Goal: Register for event/course

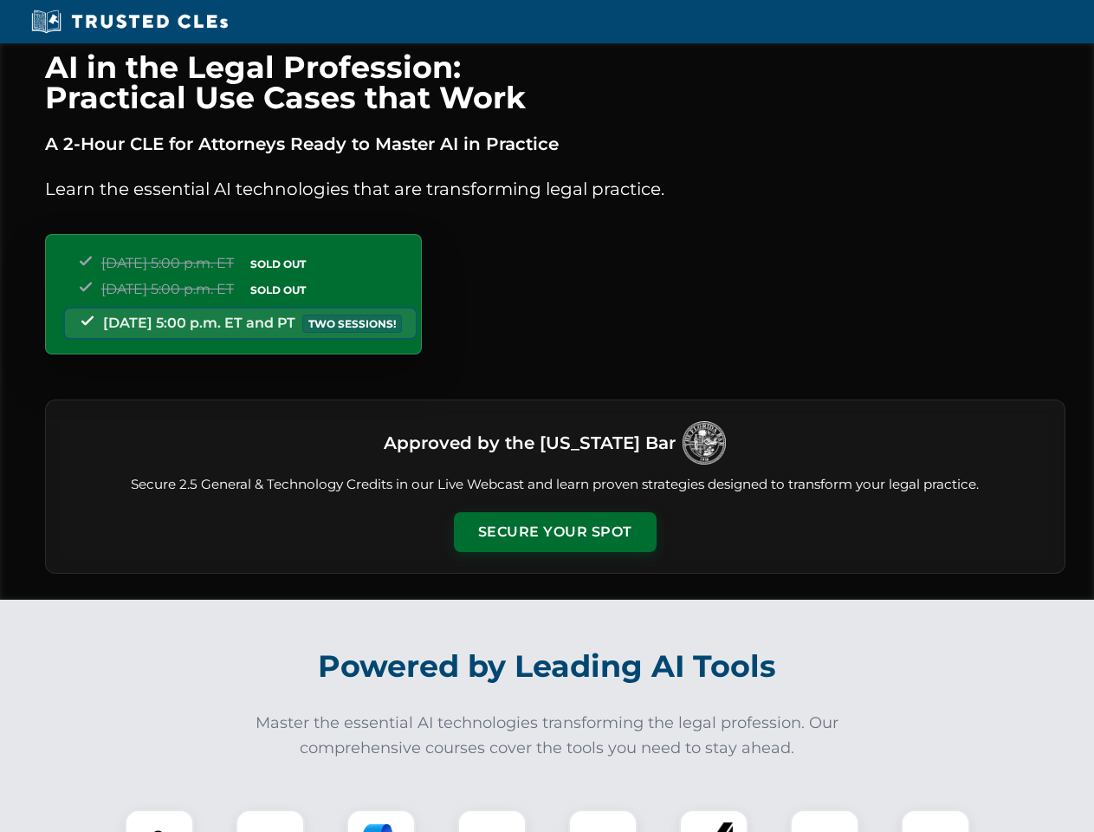
click at [554, 532] on button "Secure Your Spot" at bounding box center [555, 532] width 203 height 40
click at [159, 820] on img at bounding box center [159, 844] width 50 height 50
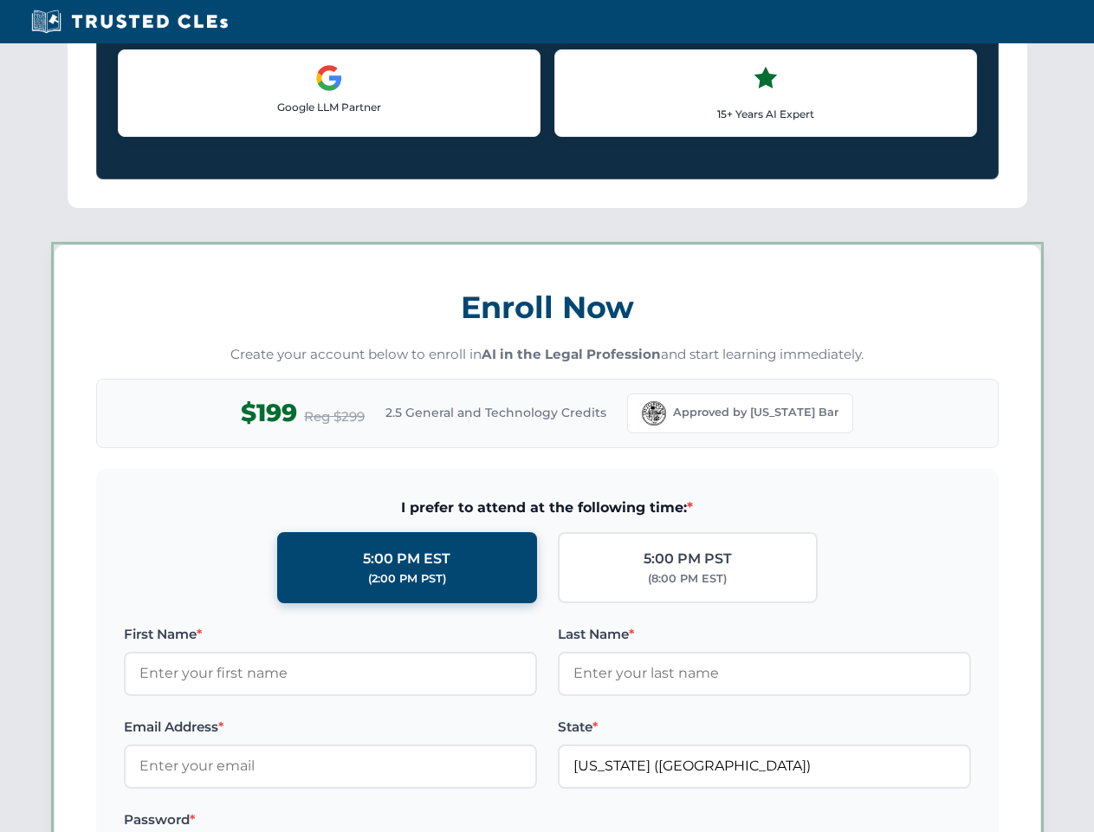
click at [381, 820] on label "Password *" at bounding box center [330, 819] width 413 height 21
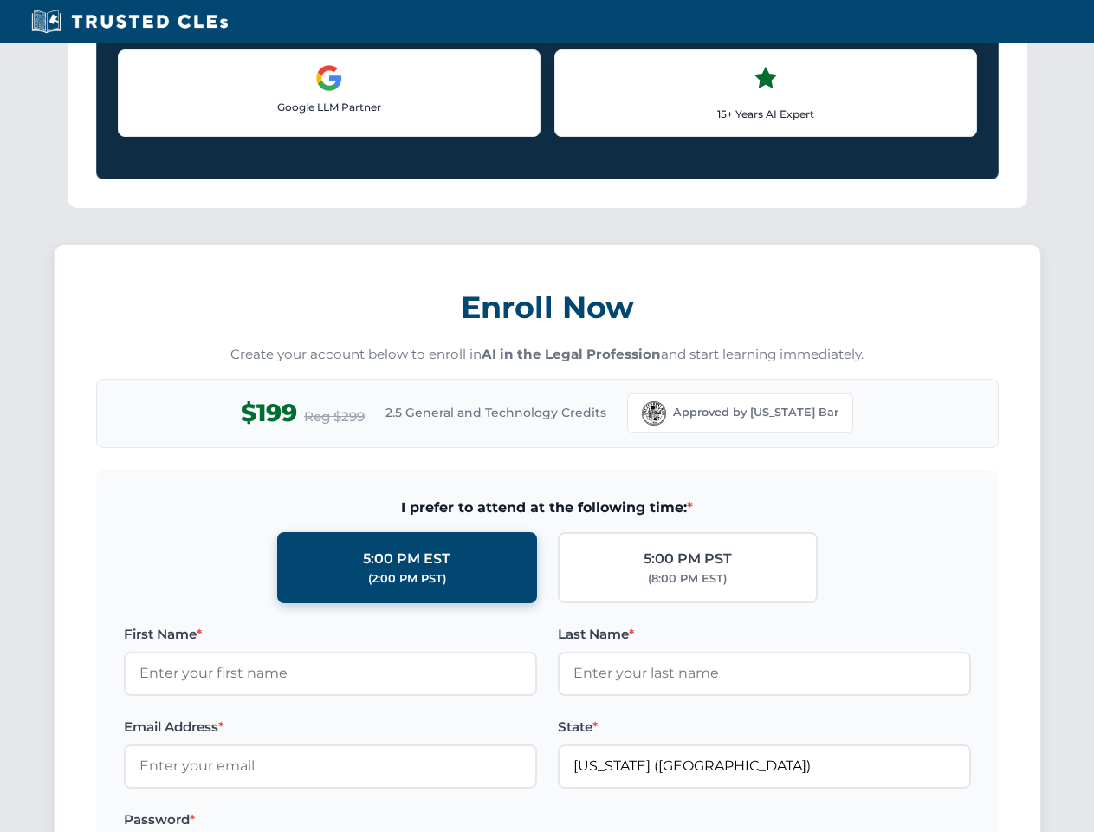
scroll to position [1700, 0]
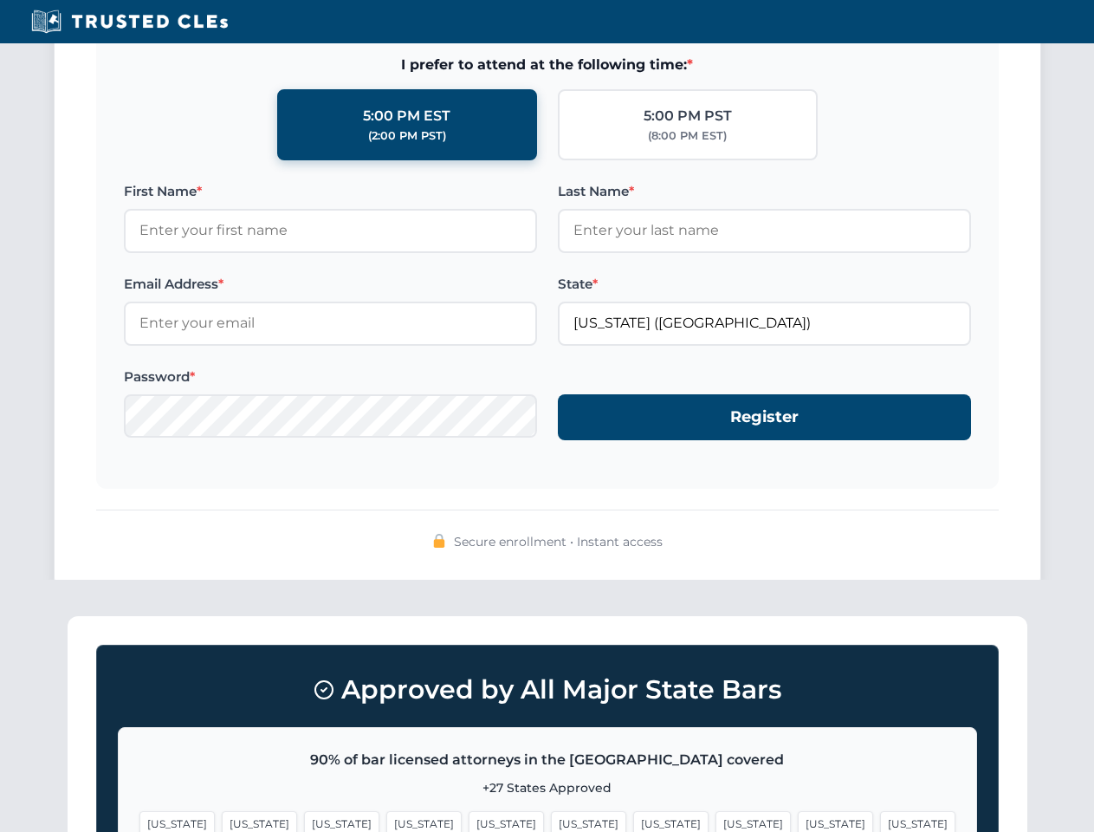
click at [798, 820] on span "[US_STATE]" at bounding box center [835, 823] width 75 height 25
